Goal: Feedback & Contribution: Submit feedback/report problem

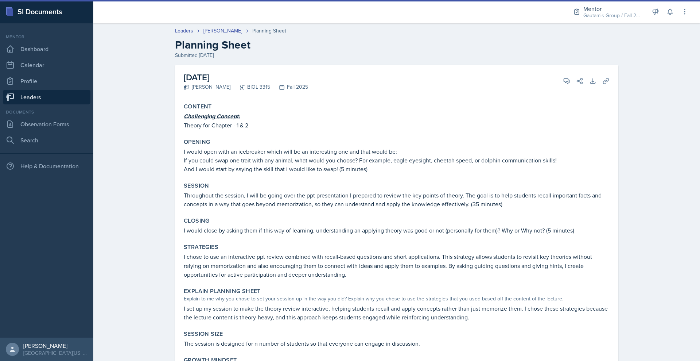
click at [54, 104] on link "Leaders" at bounding box center [46, 97] width 87 height 15
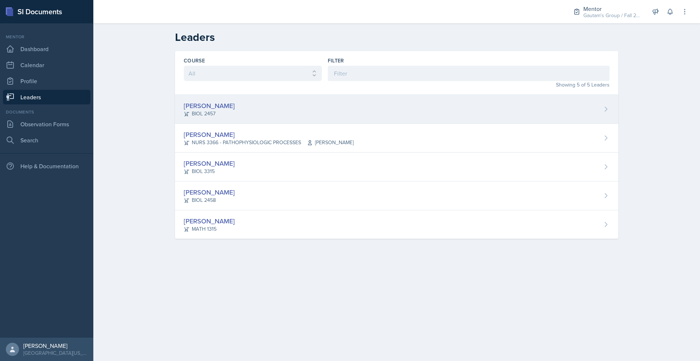
click at [200, 110] on div "[PERSON_NAME]" at bounding box center [209, 106] width 51 height 10
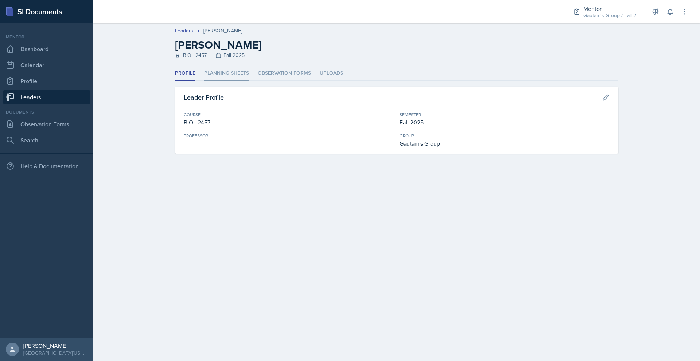
click at [207, 81] on li "Planning Sheets" at bounding box center [226, 73] width 45 height 14
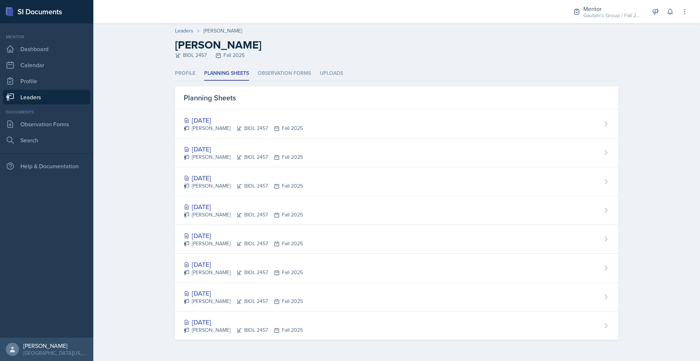
click at [55, 104] on link "Leaders" at bounding box center [46, 97] width 87 height 15
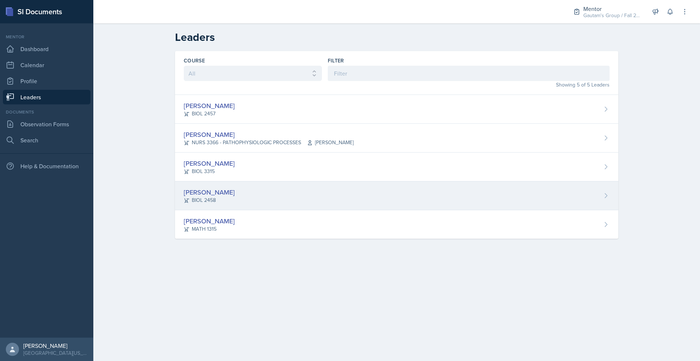
click at [184, 197] on div "[PERSON_NAME]" at bounding box center [209, 192] width 51 height 10
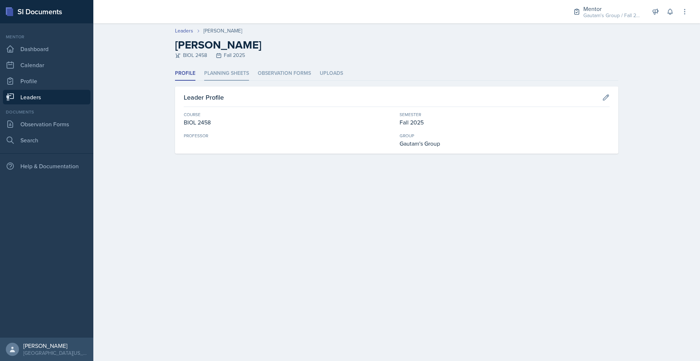
click at [204, 81] on li "Planning Sheets" at bounding box center [226, 73] width 45 height 14
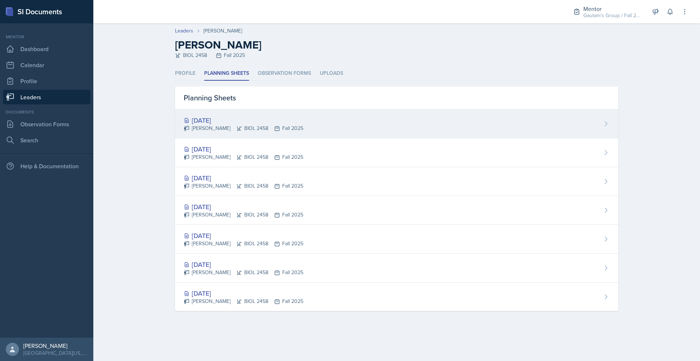
click at [184, 125] on div "[DATE]" at bounding box center [244, 120] width 120 height 10
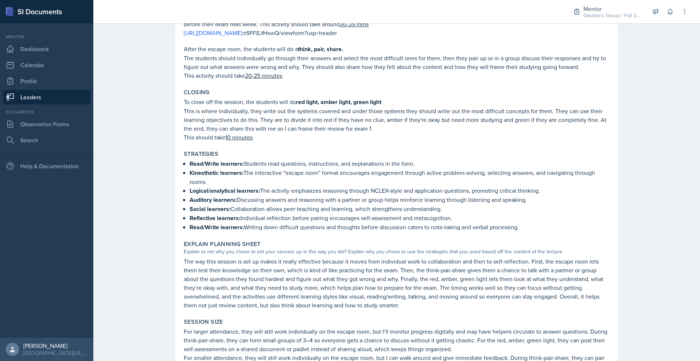
scroll to position [296, 0]
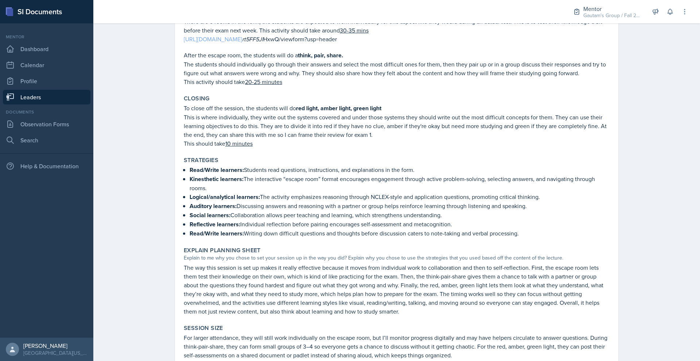
click at [242, 43] on link "[URL][DOMAIN_NAME]" at bounding box center [213, 39] width 58 height 8
click at [211, 35] on p "There are 5 rooms in the form, the students are expected to work individually f…" at bounding box center [397, 25] width 426 height 17
click at [531, 43] on p "[URL][DOMAIN_NAME] rt5FF5Jl HxwQ/viewform?usp=header" at bounding box center [397, 39] width 426 height 9
drag, startPoint x: 531, startPoint y: 122, endPoint x: 429, endPoint y: 125, distance: 102.5
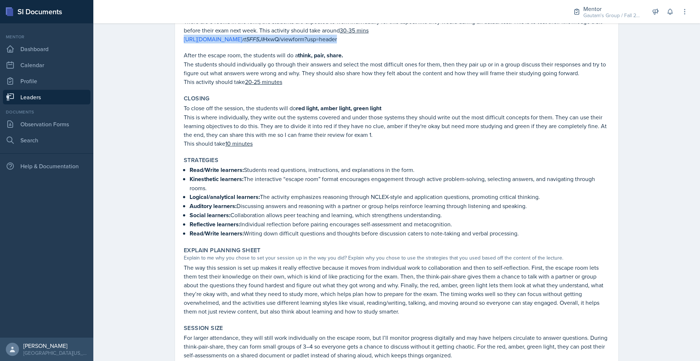
click at [429, 86] on div "The first activity will be an escape room . There are 5 rooms in the form, the …" at bounding box center [397, 47] width 426 height 78
copy p "[URL][DOMAIN_NAME] rt5FF5Jl HxwQ/viewform?usp=header"
click at [395, 7] on div "Session" at bounding box center [397, 2] width 426 height 7
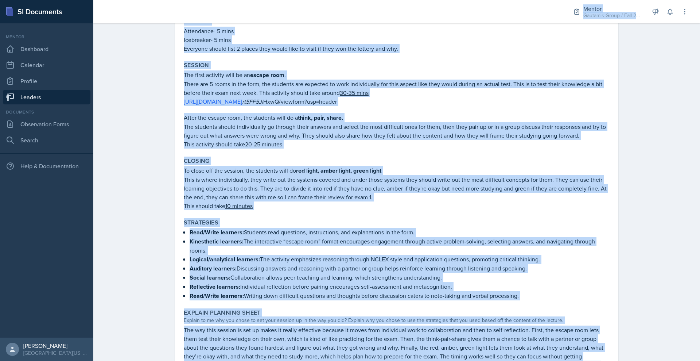
scroll to position [0, 0]
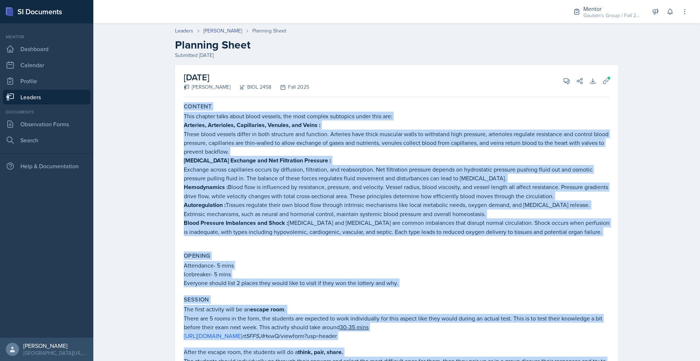
drag, startPoint x: 661, startPoint y: 311, endPoint x: 145, endPoint y: 132, distance: 546.1
copy div "Content This chapter talks about blood vessels, the most complex subtopics unde…"
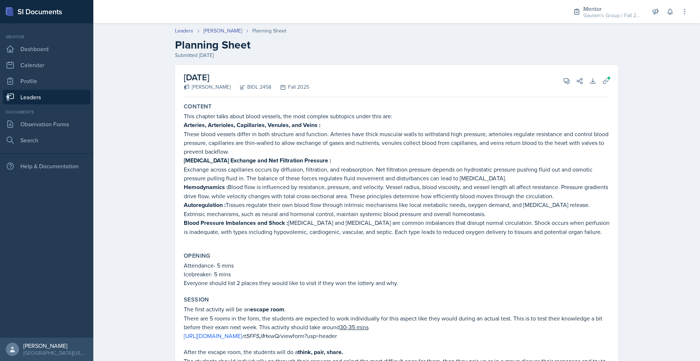
click at [602, 66] on header "Leaders [PERSON_NAME] Planning Sheet Planning Sheet Submitted [DATE]" at bounding box center [396, 43] width 607 height 47
click at [569, 84] on icon at bounding box center [566, 80] width 5 height 5
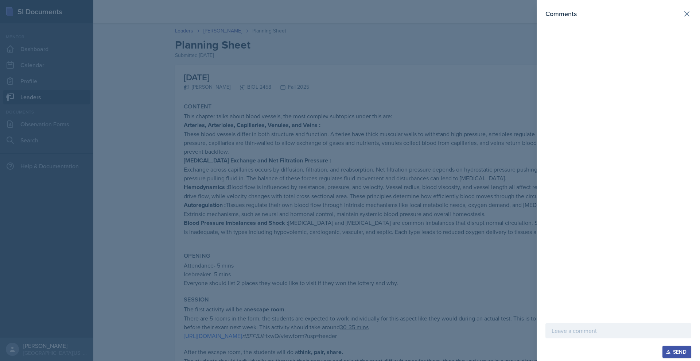
click at [552, 326] on p at bounding box center [618, 330] width 133 height 9
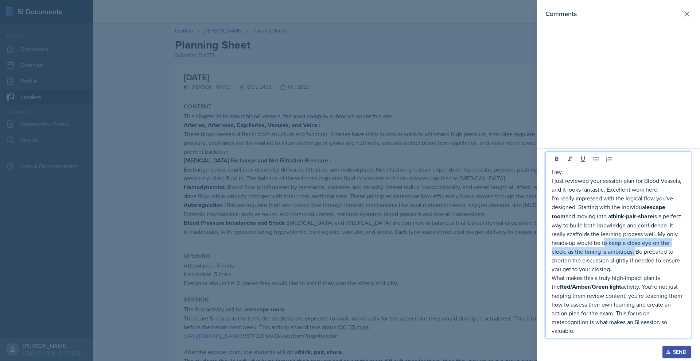
drag, startPoint x: 557, startPoint y: 213, endPoint x: 588, endPoint y: 227, distance: 34.1
click at [588, 227] on p "I'm really impressed with the logical flow you've designed. Starting with the i…" at bounding box center [618, 233] width 133 height 79
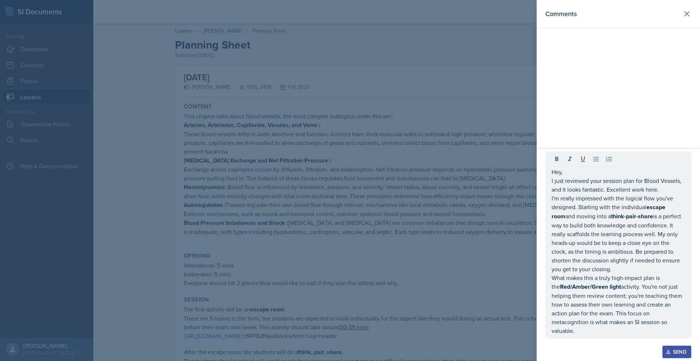
click at [545, 151] on div "Hey, I just reviewed your session plan for Blood Vessels, and it looks fantasti…" at bounding box center [618, 244] width 146 height 187
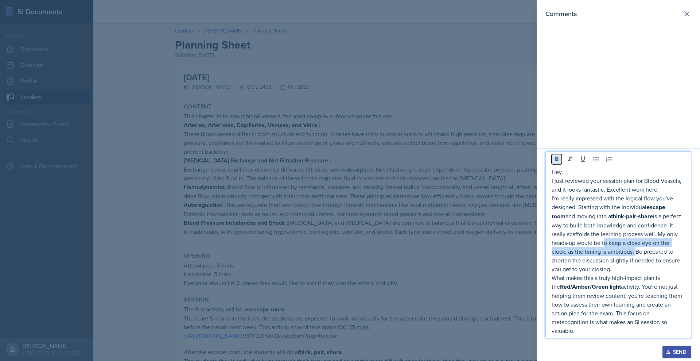
click at [555, 156] on icon at bounding box center [556, 158] width 3 height 4
click at [619, 79] on div "Comments" at bounding box center [618, 73] width 163 height 147
click at [552, 324] on p "What makes this a truly high-impact plan is the Red/Amber/Green light activity.…" at bounding box center [618, 304] width 133 height 62
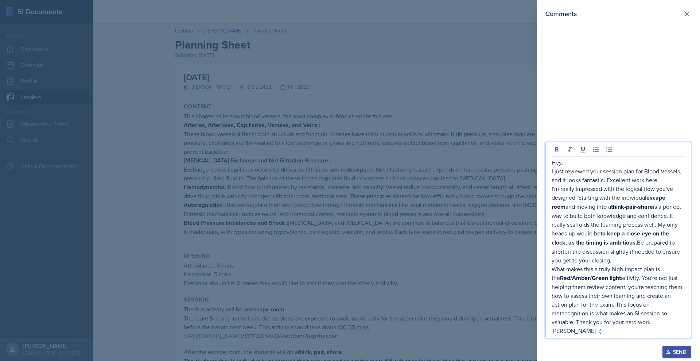
click at [587, 245] on p "I'm really impressed with the logical flow you've designed. Starting with the i…" at bounding box center [618, 224] width 133 height 80
click at [552, 158] on p "Hey," at bounding box center [618, 162] width 133 height 9
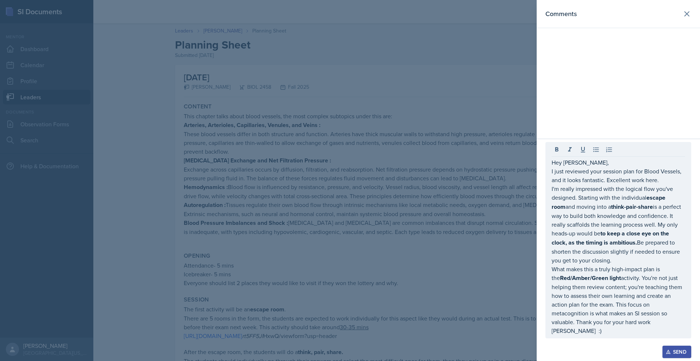
click at [667, 348] on div "Send" at bounding box center [676, 351] width 19 height 6
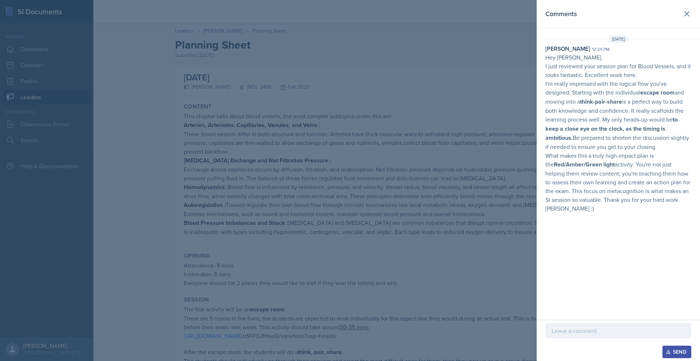
click at [584, 115] on p "I'm really impressed with the logical flow you've designed. Starting with the i…" at bounding box center [618, 115] width 146 height 72
click at [479, 62] on div at bounding box center [350, 180] width 700 height 361
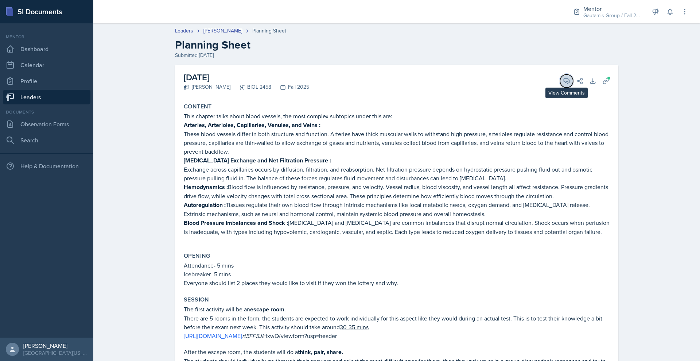
click at [573, 87] on button "View Comments" at bounding box center [566, 80] width 13 height 13
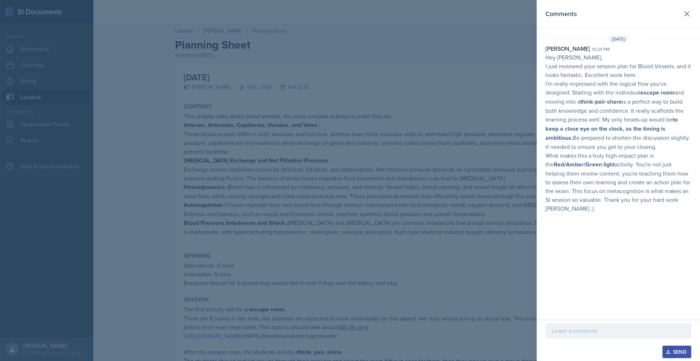
click at [659, 62] on p "Hey [PERSON_NAME]," at bounding box center [618, 57] width 146 height 9
click at [545, 62] on p "Hey [PERSON_NAME]," at bounding box center [618, 57] width 146 height 9
click at [554, 53] on div "[PERSON_NAME]" at bounding box center [567, 48] width 44 height 9
click at [545, 62] on p "Hey [PERSON_NAME]," at bounding box center [618, 57] width 146 height 9
click at [583, 151] on p "I'm really impressed with the logical flow you've designed. Starting with the i…" at bounding box center [618, 115] width 146 height 72
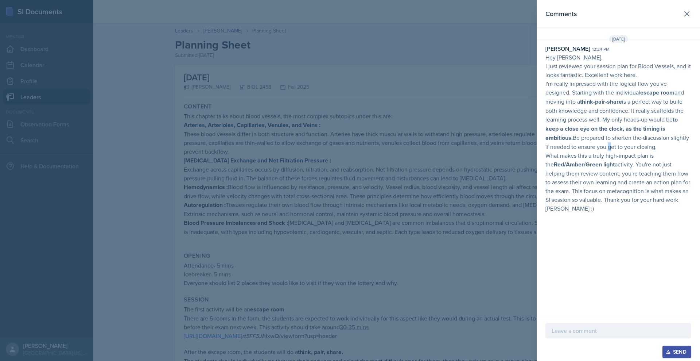
click at [583, 151] on p "I'm really impressed with the logical flow you've designed. Starting with the i…" at bounding box center [618, 115] width 146 height 72
click at [565, 213] on p "What makes this a truly high-impact plan is the Red/Amber/Green light activity.…" at bounding box center [618, 182] width 146 height 62
click at [397, 110] on div at bounding box center [350, 180] width 700 height 361
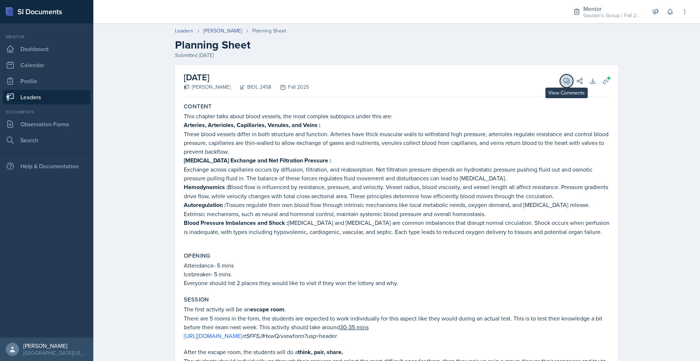
click at [570, 85] on icon at bounding box center [566, 80] width 7 height 7
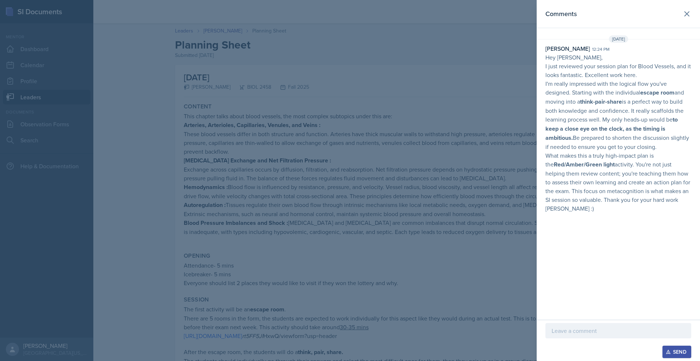
click at [477, 44] on div at bounding box center [350, 180] width 700 height 361
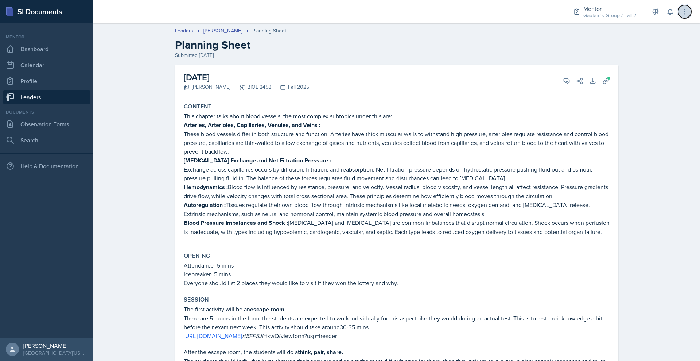
click at [681, 15] on icon at bounding box center [684, 11] width 7 height 7
click at [66, 131] on link "Observation Forms" at bounding box center [46, 124] width 87 height 15
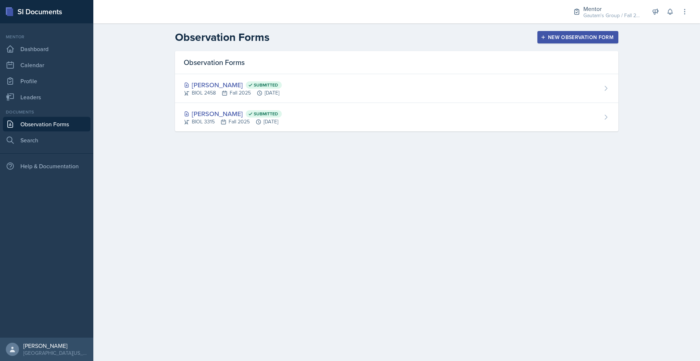
click at [596, 40] on div "New Observation Form" at bounding box center [577, 37] width 71 height 6
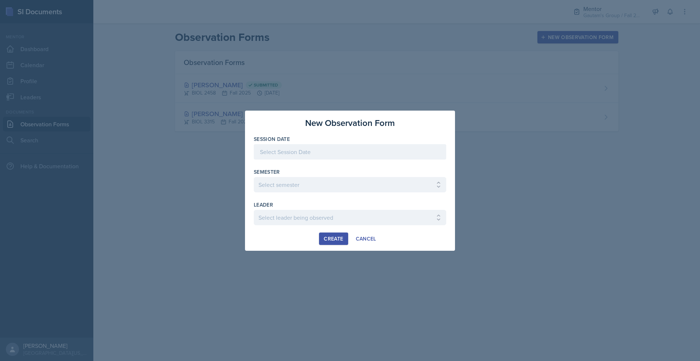
click at [125, 248] on div at bounding box center [350, 180] width 700 height 361
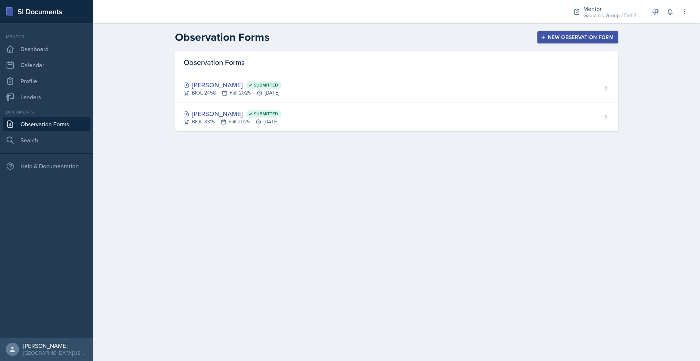
click at [603, 40] on div "New Observation Form" at bounding box center [577, 37] width 71 height 6
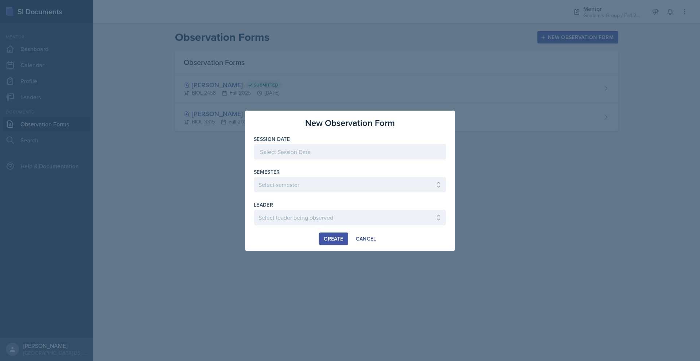
click at [279, 152] on div at bounding box center [350, 151] width 192 height 15
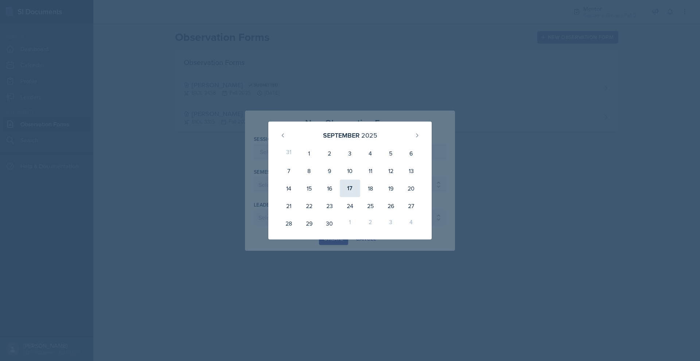
click at [355, 191] on div "17" at bounding box center [350, 187] width 20 height 17
type input "[DATE]"
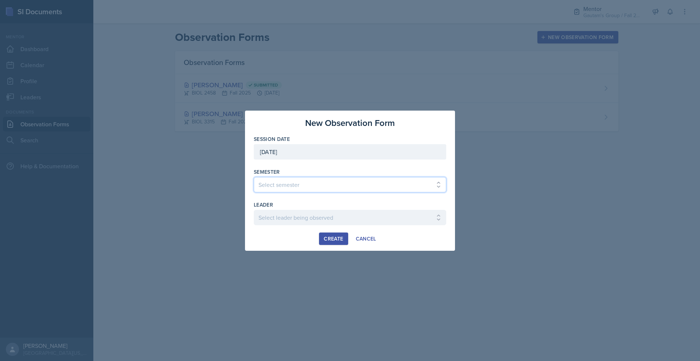
click at [254, 180] on select "Select semester All Fall 2024 Spring 2025 Fall 2025 Spring 2024 Fall 2023" at bounding box center [350, 184] width 192 height 15
select select "a8c40de0-d7eb-4f82-90ee-ac0c6ce45f71"
click at [254, 177] on select "Select semester All Fall 2024 Spring 2025 Fall 2025 Spring 2024 Fall 2023" at bounding box center [350, 184] width 192 height 15
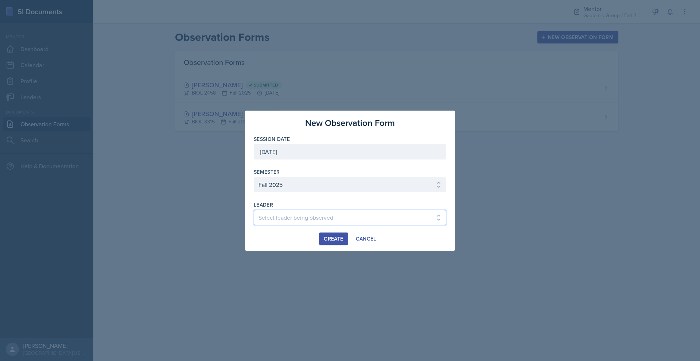
click at [274, 219] on select "Select leader being observed [PERSON_NAME] / NURS 3366 - PATHOPHYSIOLOGIC PROCE…" at bounding box center [350, 217] width 192 height 15
select select "c51b5844-1027-469b-b168-c77f7cf6aa15"
click at [254, 217] on select "Select leader being observed [PERSON_NAME] / NURS 3366 - PATHOPHYSIOLOGIC PROCE…" at bounding box center [350, 217] width 192 height 15
click at [330, 241] on div "Create" at bounding box center [333, 238] width 19 height 6
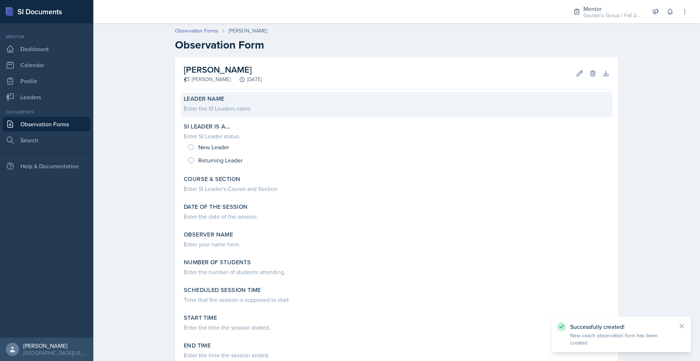
click at [193, 113] on div "Enter the SI Leaders name." at bounding box center [397, 108] width 426 height 9
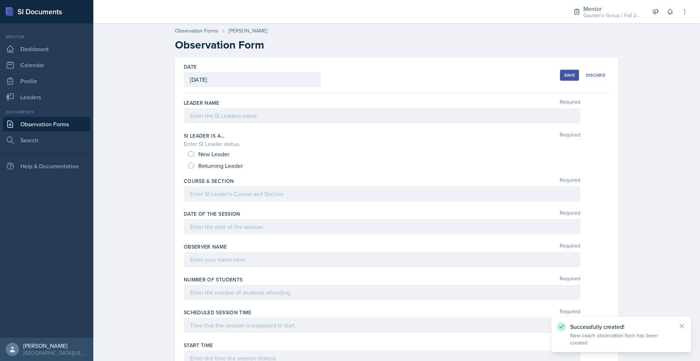
click at [190, 123] on div at bounding box center [382, 115] width 397 height 15
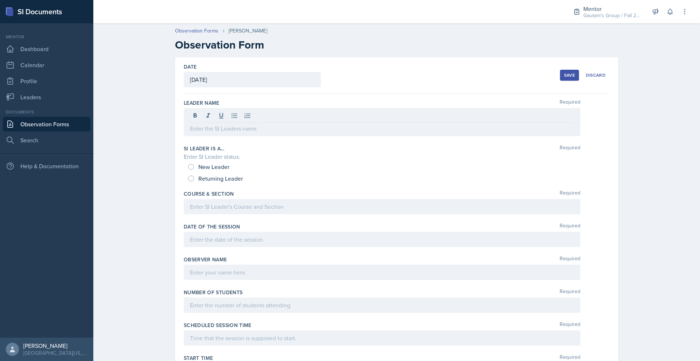
copy div "[PERSON_NAME]"
drag, startPoint x: 253, startPoint y: 39, endPoint x: 179, endPoint y: 159, distance: 140.9
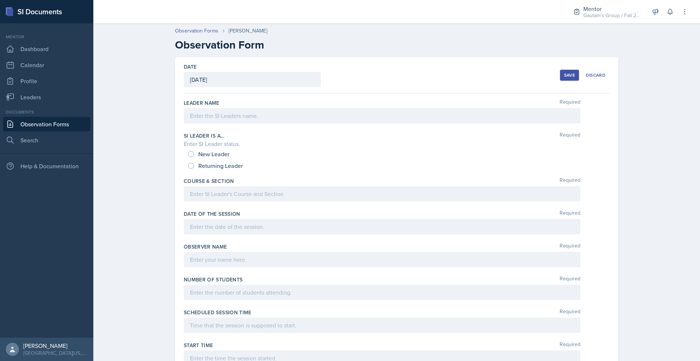
click at [184, 129] on div "Leader Name Required" at bounding box center [397, 112] width 426 height 33
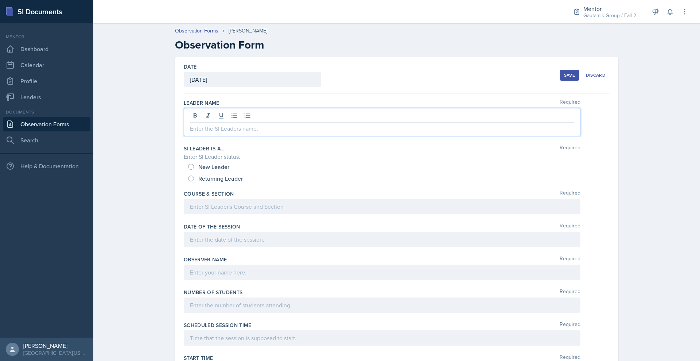
click at [192, 136] on div at bounding box center [382, 122] width 397 height 28
click at [188, 181] on input "Returning Leader" at bounding box center [191, 178] width 6 height 6
radio input "true"
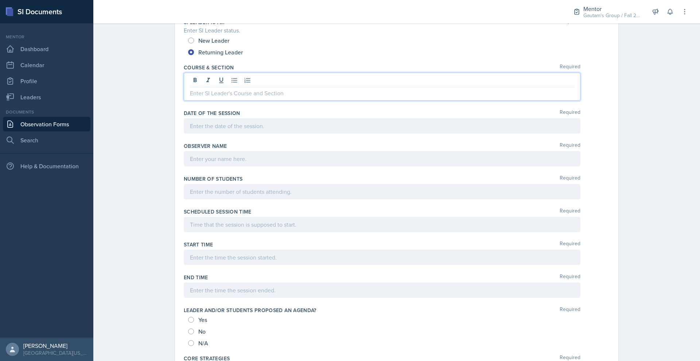
scroll to position [129, 0]
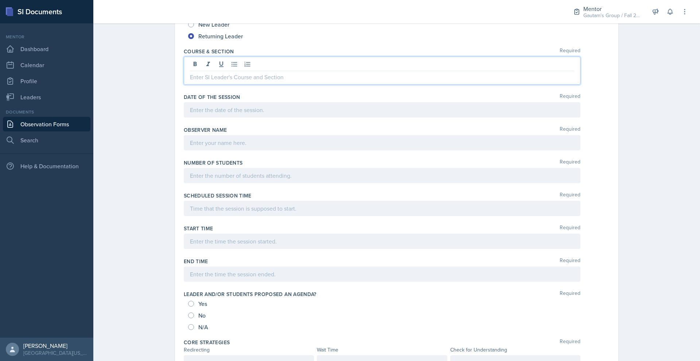
click at [191, 85] on div at bounding box center [382, 71] width 397 height 28
click at [184, 117] on div at bounding box center [382, 109] width 397 height 15
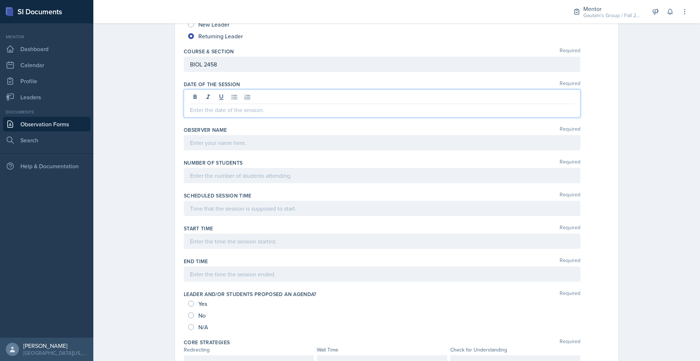
scroll to position [114, 0]
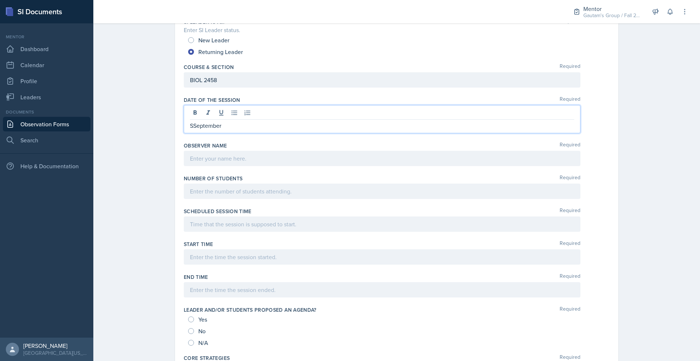
click at [190, 130] on p "SSeptember" at bounding box center [382, 125] width 384 height 9
click at [190, 130] on p "September" at bounding box center [382, 125] width 384 height 9
click at [222, 166] on div at bounding box center [382, 158] width 397 height 15
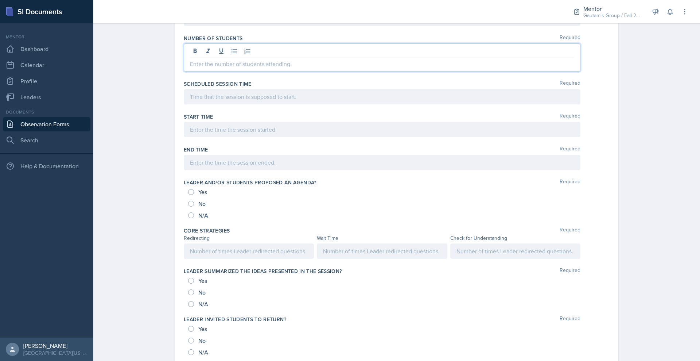
scroll to position [254, 0]
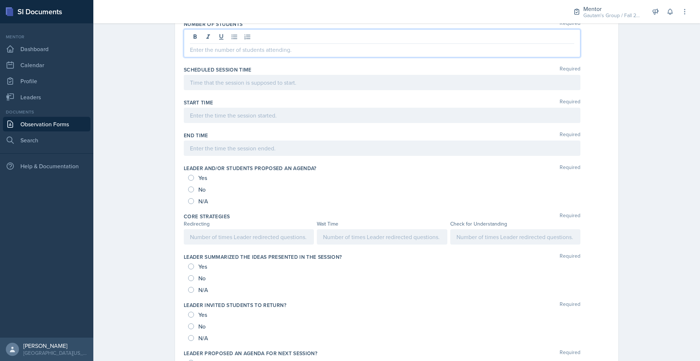
click at [191, 54] on p at bounding box center [382, 49] width 384 height 9
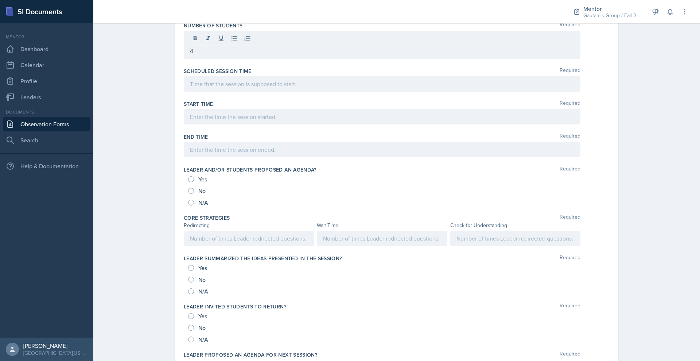
click at [212, 97] on div "Scheduled session time Required" at bounding box center [397, 81] width 426 height 33
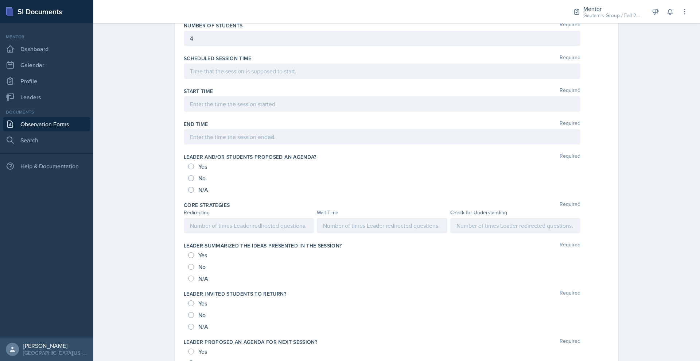
click at [225, 79] on div at bounding box center [382, 70] width 397 height 15
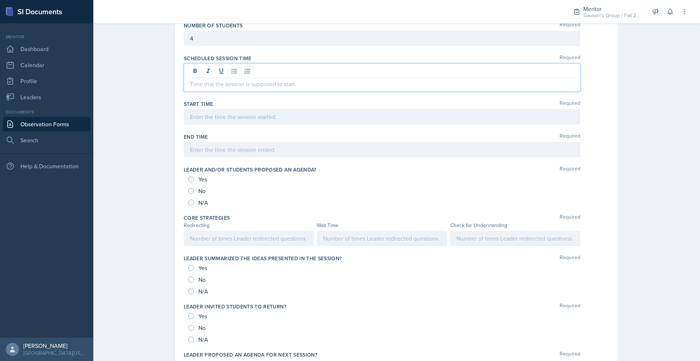
scroll to position [270, 0]
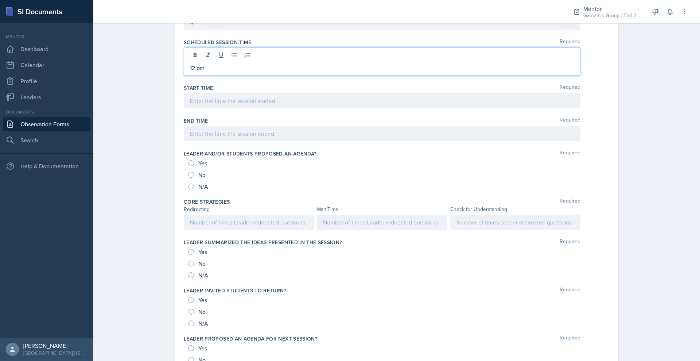
click at [216, 108] on div at bounding box center [382, 100] width 397 height 15
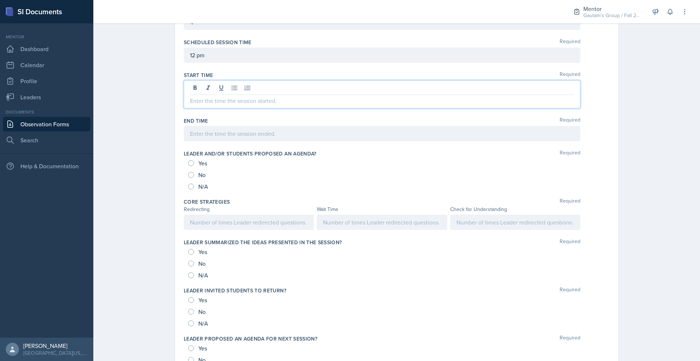
scroll to position [254, 0]
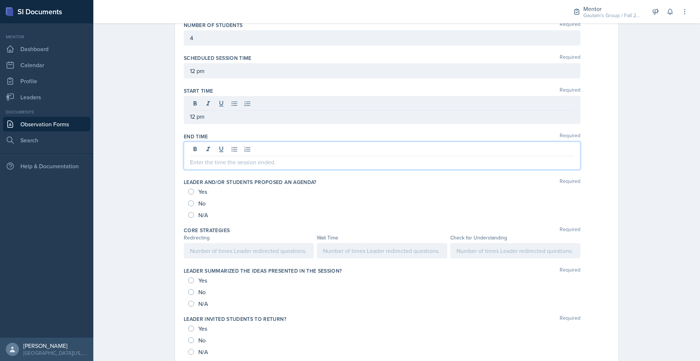
click at [232, 170] on div at bounding box center [382, 155] width 397 height 28
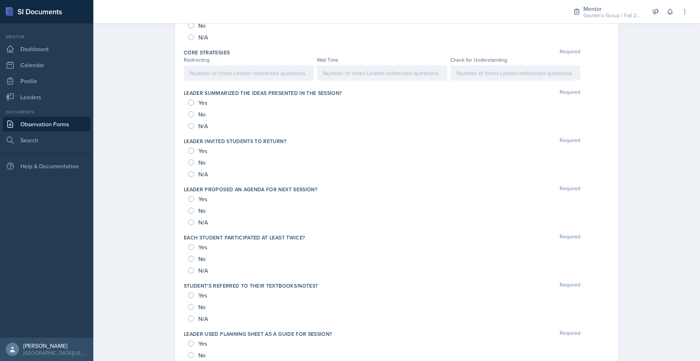
scroll to position [420, 0]
click at [188, 16] on input "Yes" at bounding box center [191, 13] width 6 height 6
radio input "true"
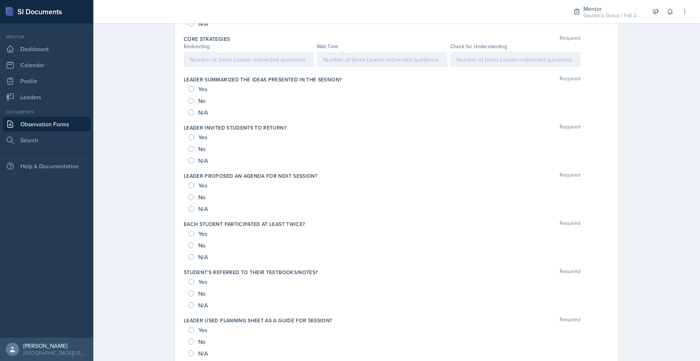
click at [184, 67] on div at bounding box center [249, 59] width 130 height 15
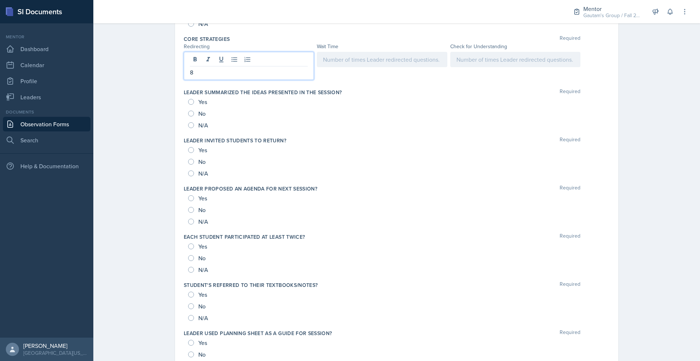
click at [326, 67] on div at bounding box center [382, 59] width 130 height 15
click at [514, 67] on div at bounding box center [515, 59] width 130 height 15
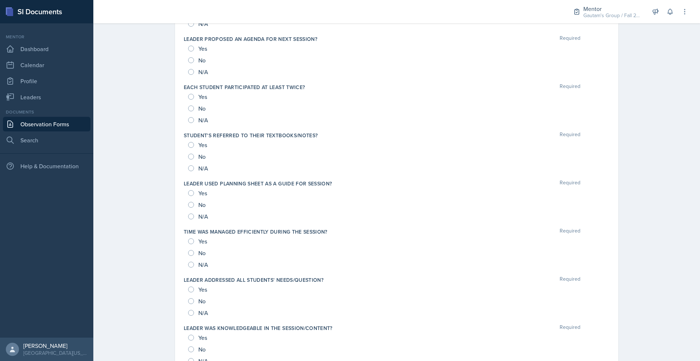
scroll to position [570, 0]
radio input "true"
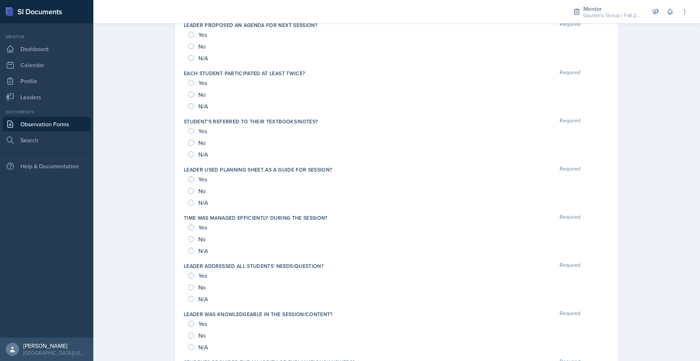
radio input "true"
click at [188, 40] on div "Yes" at bounding box center [198, 35] width 20 height 12
click at [188, 49] on input "No" at bounding box center [191, 46] width 6 height 6
radio input "true"
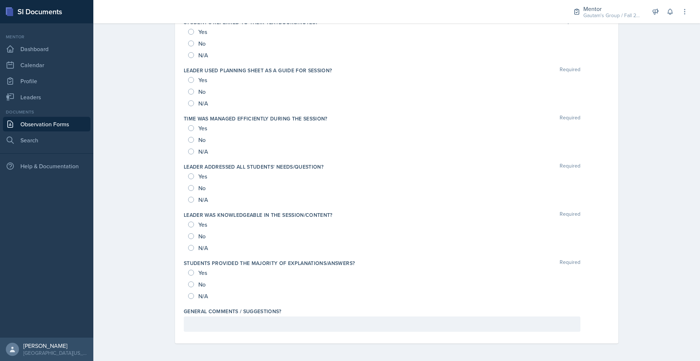
scroll to position [690, 0]
radio input "true"
click at [188, 35] on input "Yes" at bounding box center [191, 32] width 6 height 6
radio input "true"
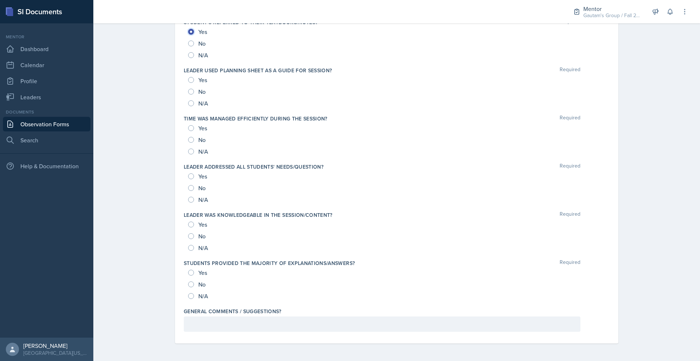
scroll to position [806, 0]
click at [184, 109] on div "Yes No N/A" at bounding box center [397, 91] width 426 height 35
click at [188, 83] on input "Yes" at bounding box center [191, 80] width 6 height 6
radio input "true"
click at [188, 131] on input "Yes" at bounding box center [191, 128] width 6 height 6
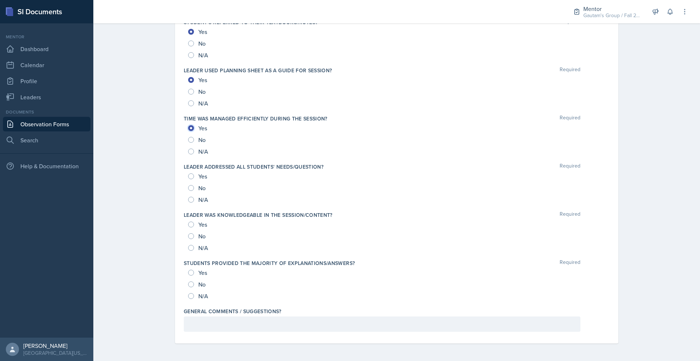
radio input "true"
click at [188, 173] on input "Yes" at bounding box center [191, 176] width 6 height 6
radio input "true"
click at [188, 221] on input "Yes" at bounding box center [191, 224] width 6 height 6
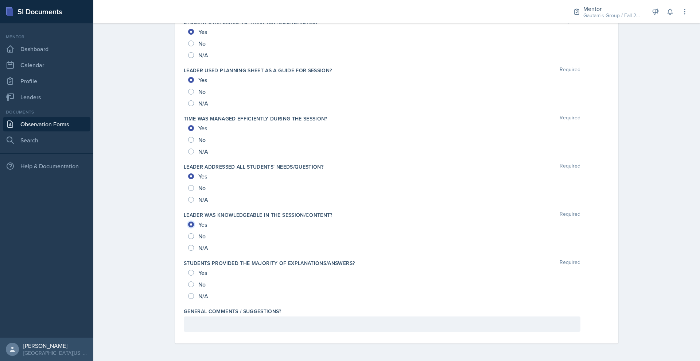
radio input "true"
click at [188, 269] on input "Yes" at bounding box center [191, 272] width 6 height 6
radio input "true"
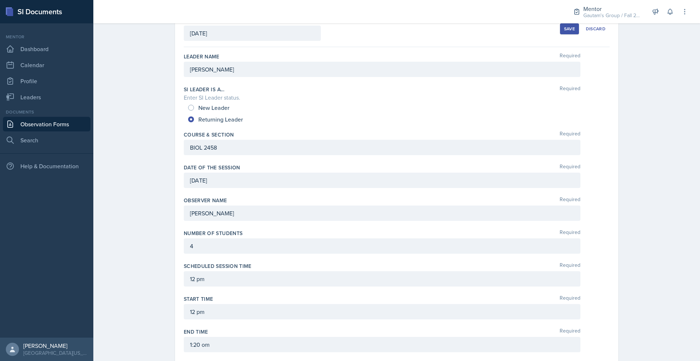
scroll to position [0, 0]
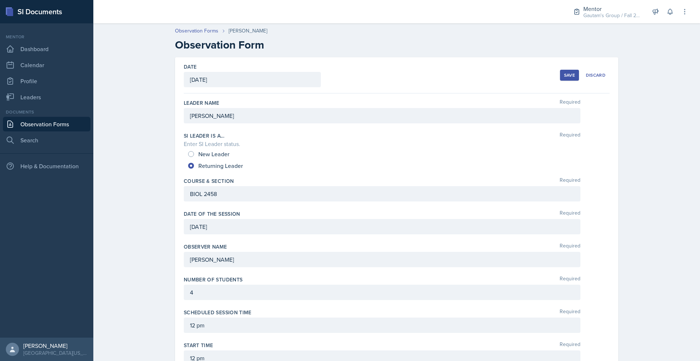
click at [579, 81] on button "Save" at bounding box center [569, 75] width 19 height 11
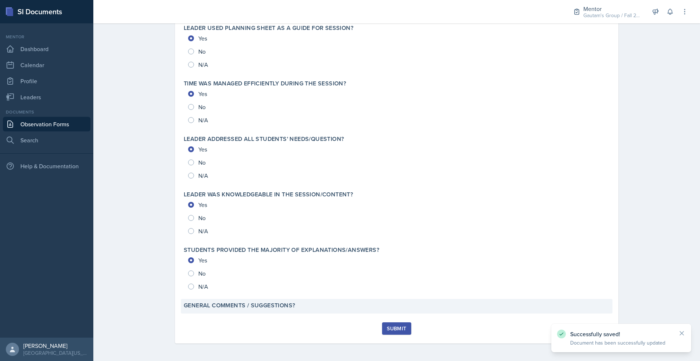
scroll to position [951, 0]
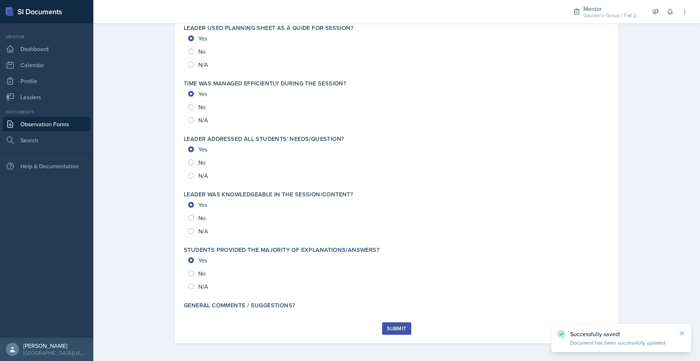
click at [406, 325] on div "Submit" at bounding box center [396, 328] width 19 height 6
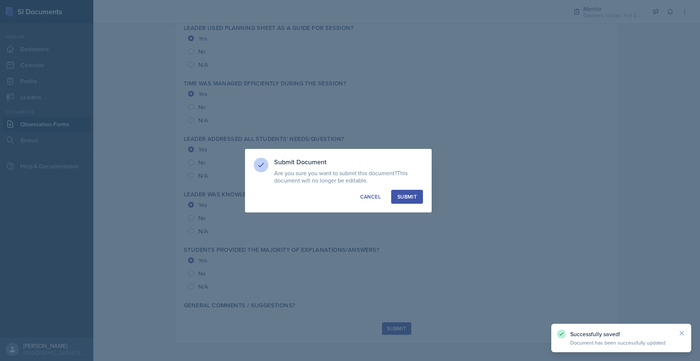
click at [417, 196] on div "Submit" at bounding box center [406, 196] width 19 height 7
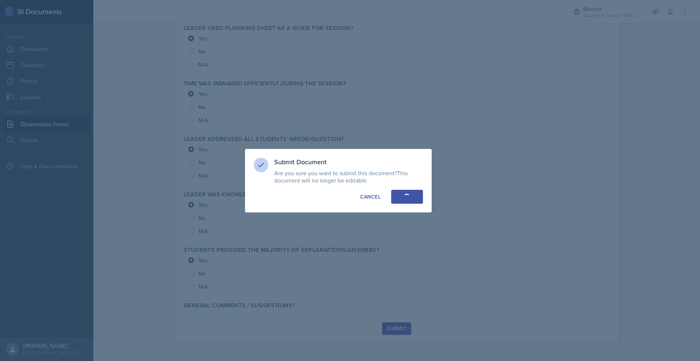
radio input "true"
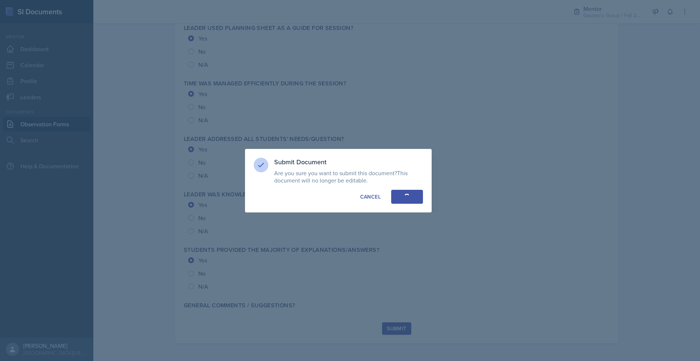
radio input "true"
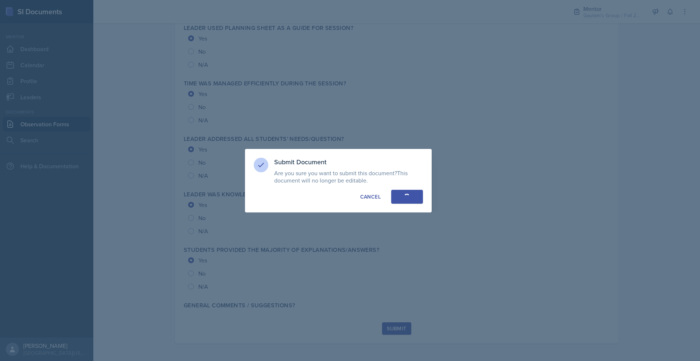
radio input "true"
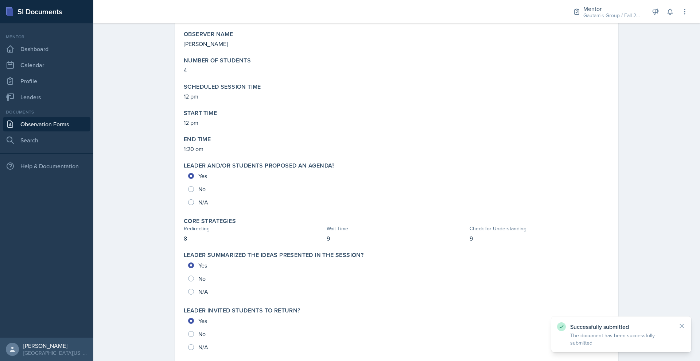
scroll to position [0, 0]
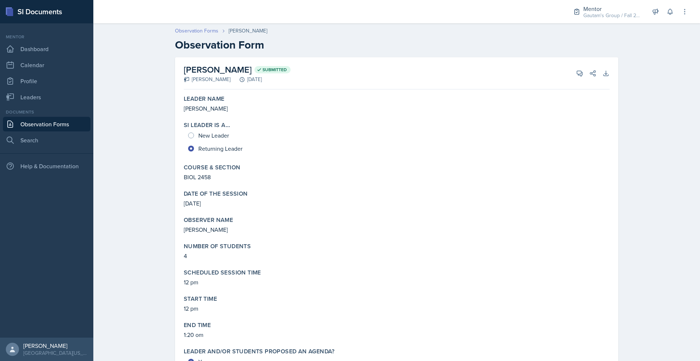
click at [175, 35] on link "Observation Forms" at bounding box center [196, 31] width 43 height 8
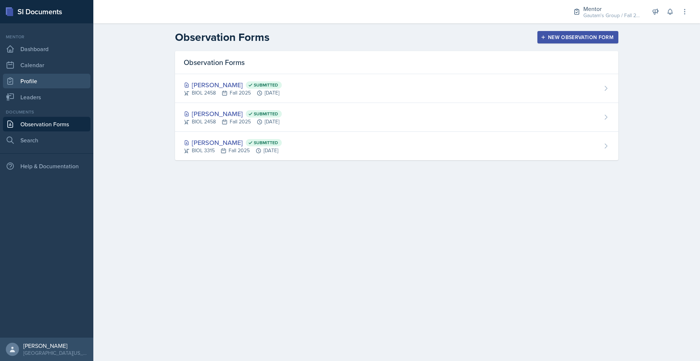
click at [40, 88] on link "Profile" at bounding box center [46, 81] width 87 height 15
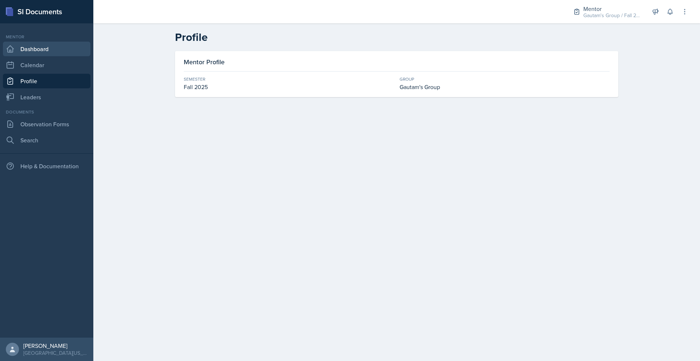
click at [52, 56] on link "Dashboard" at bounding box center [46, 49] width 87 height 15
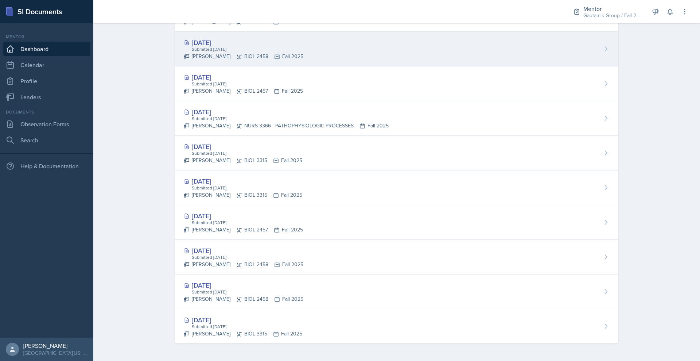
scroll to position [324, 0]
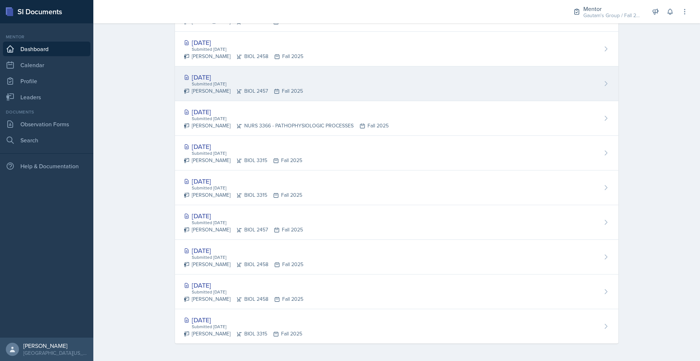
click at [184, 82] on div "[DATE]" at bounding box center [243, 77] width 119 height 10
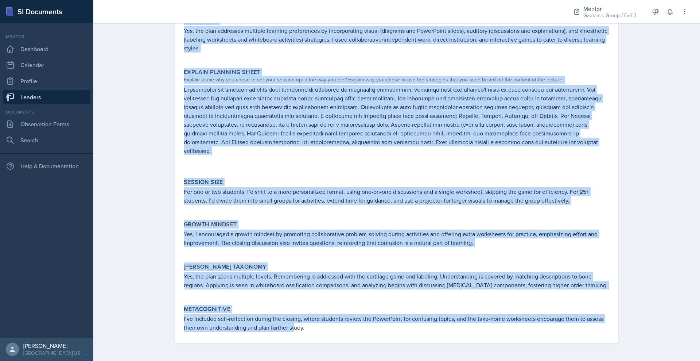
scroll to position [514, 0]
drag, startPoint x: 148, startPoint y: 85, endPoint x: 324, endPoint y: 382, distance: 345.4
click at [324, 360] on html "SI Documents Mentor Dashboard Calendar Profile Leaders Documents Observation Fo…" at bounding box center [350, 180] width 700 height 361
copy div "Lore Ipsu Dolorsi: Ametcons adi elits doeiusmodt incidid ut l etdo magn. “Aliqu…"
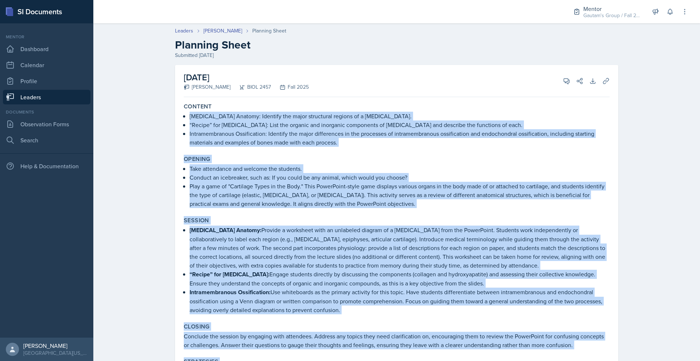
click at [519, 120] on p "[MEDICAL_DATA] Anatomy: Identify the major structural regions of a [MEDICAL_DAT…" at bounding box center [400, 116] width 420 height 9
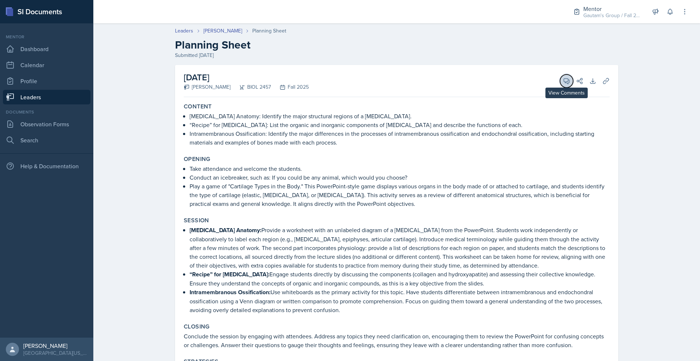
click at [570, 85] on icon at bounding box center [566, 80] width 7 height 7
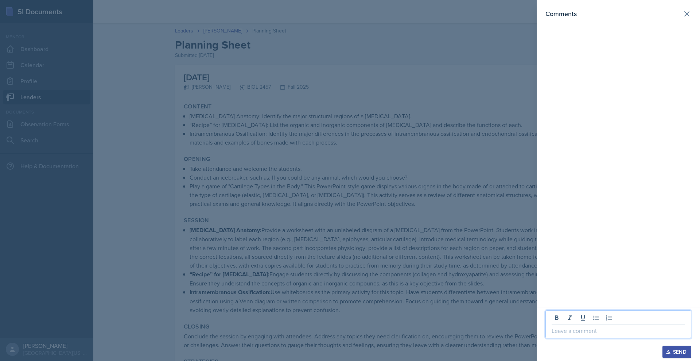
click at [552, 326] on p at bounding box center [618, 330] width 133 height 9
paste div
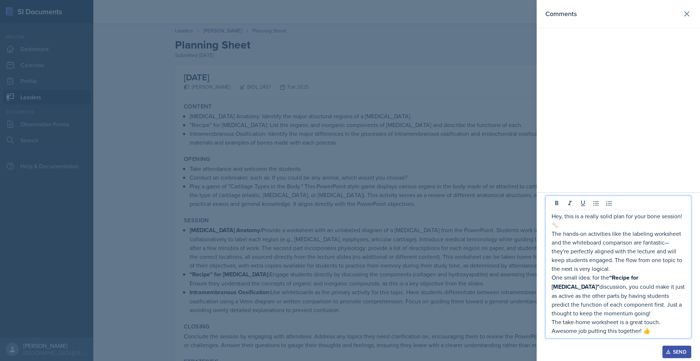
click at [552, 211] on p "Hey, this is a really solid plan for your bone session! 🦴" at bounding box center [618, 219] width 133 height 17
click at [581, 300] on p "One small idea: for the “Recipe for [MEDICAL_DATA]” discussion, you could make …" at bounding box center [618, 295] width 133 height 44
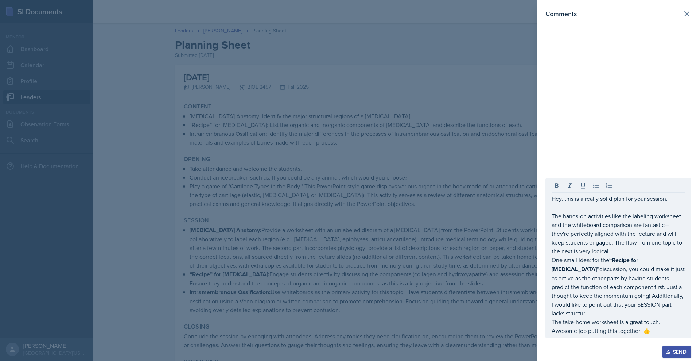
click at [439, 189] on div at bounding box center [350, 180] width 700 height 361
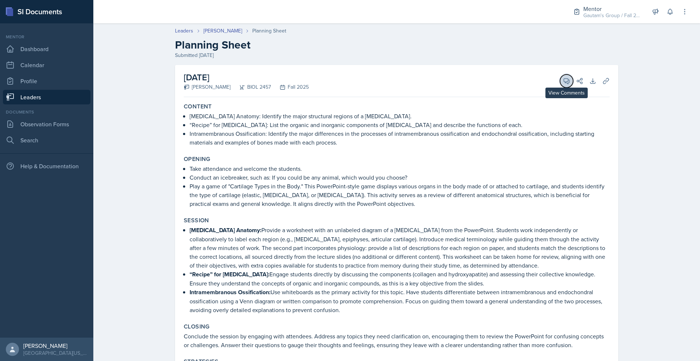
click at [569, 84] on icon at bounding box center [566, 80] width 5 height 5
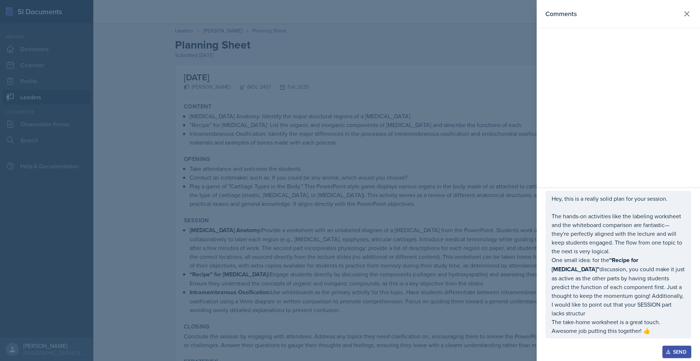
click at [649, 301] on p "One small idea: for the “Recipe for [MEDICAL_DATA]” discussion, you could make …" at bounding box center [618, 286] width 133 height 62
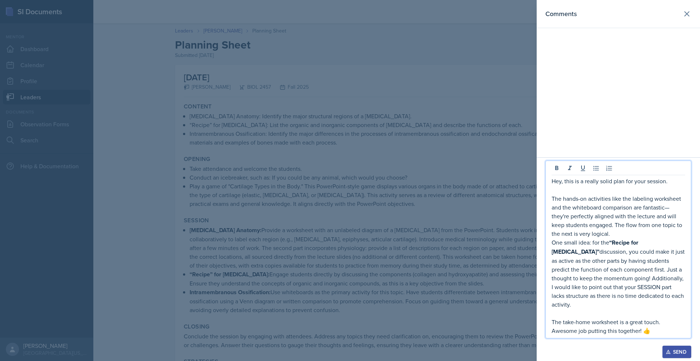
click at [638, 291] on p "One small idea: for the “Recipe for [MEDICAL_DATA]” discussion, you could make …" at bounding box center [618, 273] width 133 height 71
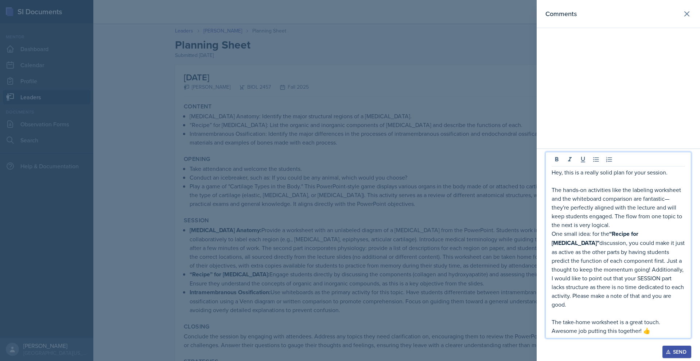
click at [651, 322] on p "The take-home worksheet is a great touch. Awesome job putting this together! 👍" at bounding box center [618, 325] width 133 height 17
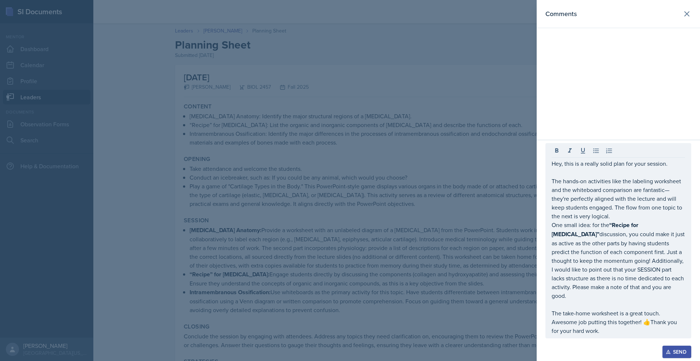
click at [678, 350] on div "Send" at bounding box center [676, 351] width 19 height 6
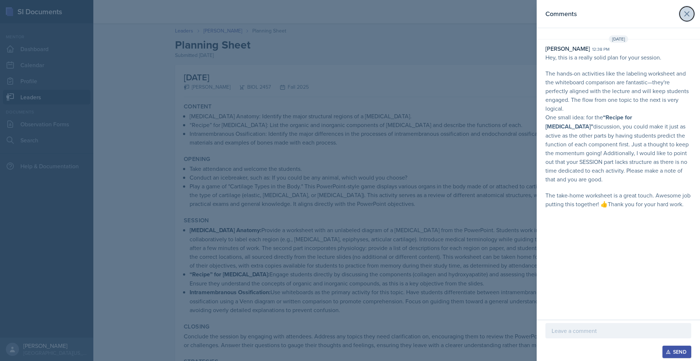
click at [686, 16] on icon at bounding box center [687, 14] width 4 height 4
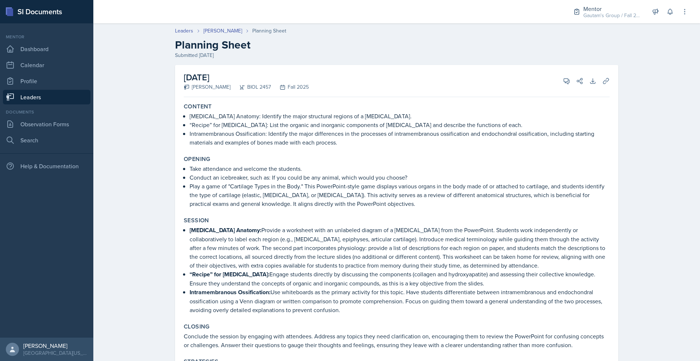
click at [47, 104] on link "Leaders" at bounding box center [46, 97] width 87 height 15
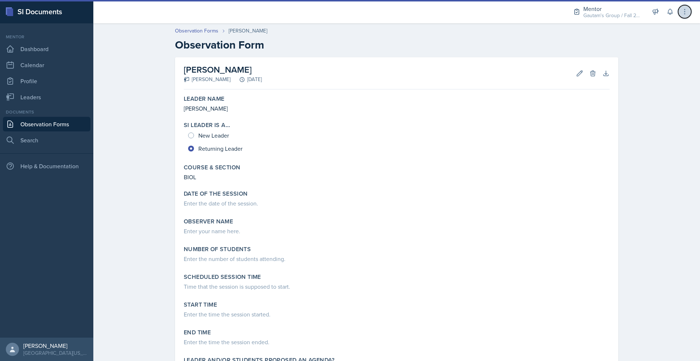
click at [685, 14] on icon at bounding box center [684, 11] width 7 height 7
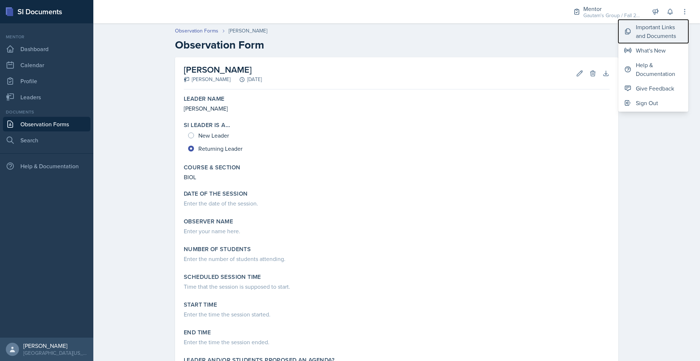
click at [646, 33] on div "Important Links and Documents" at bounding box center [659, 31] width 47 height 17
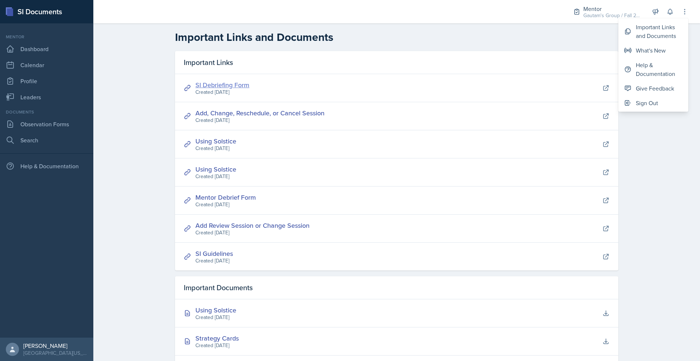
click at [202, 89] on link "SI Debriefing Form" at bounding box center [222, 84] width 54 height 9
click at [59, 56] on link "Dashboard" at bounding box center [46, 49] width 87 height 15
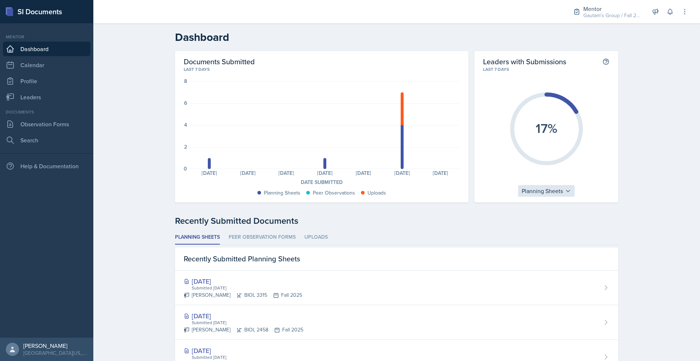
click at [575, 196] on div "Planning Sheets" at bounding box center [546, 191] width 57 height 12
click at [587, 215] on div "Planning Sheets" at bounding box center [553, 208] width 70 height 15
click at [575, 196] on div "Planning Sheets" at bounding box center [546, 191] width 57 height 12
click at [582, 230] on div "Peer Observations" at bounding box center [553, 222] width 70 height 15
click at [577, 196] on div "Peer Observations" at bounding box center [546, 191] width 62 height 12
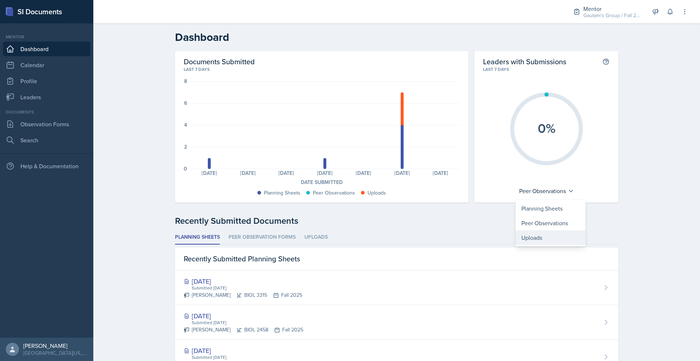
click at [574, 245] on div "Uploads" at bounding box center [550, 237] width 70 height 15
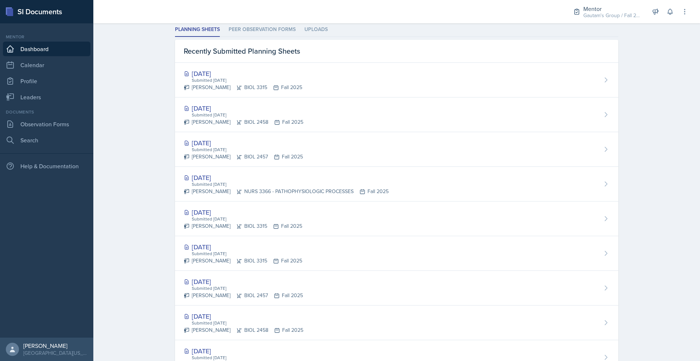
scroll to position [208, 0]
click at [311, 36] on li "Uploads" at bounding box center [315, 29] width 23 height 14
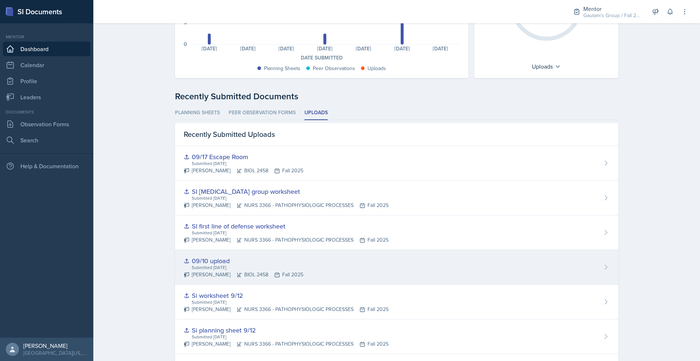
scroll to position [0, 0]
